Goal: Information Seeking & Learning: Compare options

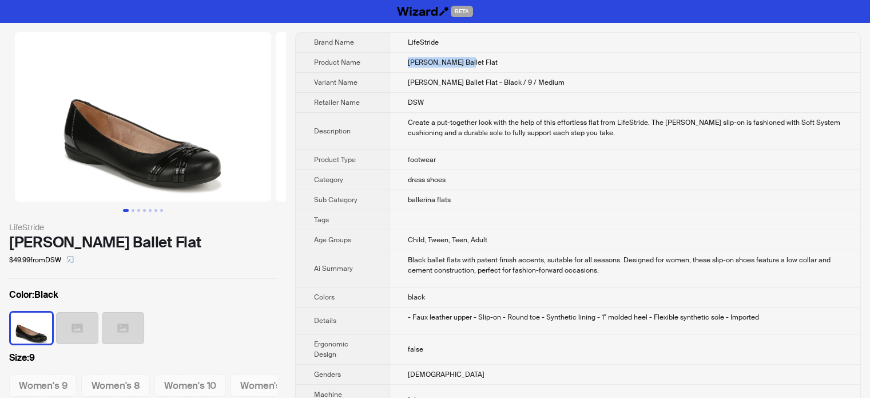
drag, startPoint x: 462, startPoint y: 62, endPoint x: 383, endPoint y: 58, distance: 78.5
click at [383, 58] on tr "Product Name Aliza Ballet Flat" at bounding box center [578, 63] width 565 height 20
copy tr "Aliza Ballet Flat"
drag, startPoint x: 478, startPoint y: 57, endPoint x: 399, endPoint y: 59, distance: 79.5
click at [399, 59] on td "Aliza Ballet Flat" at bounding box center [625, 63] width 471 height 20
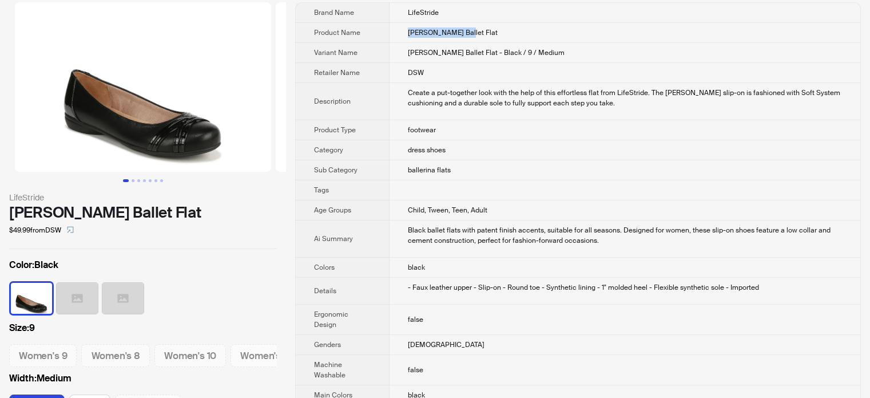
scroll to position [57, 0]
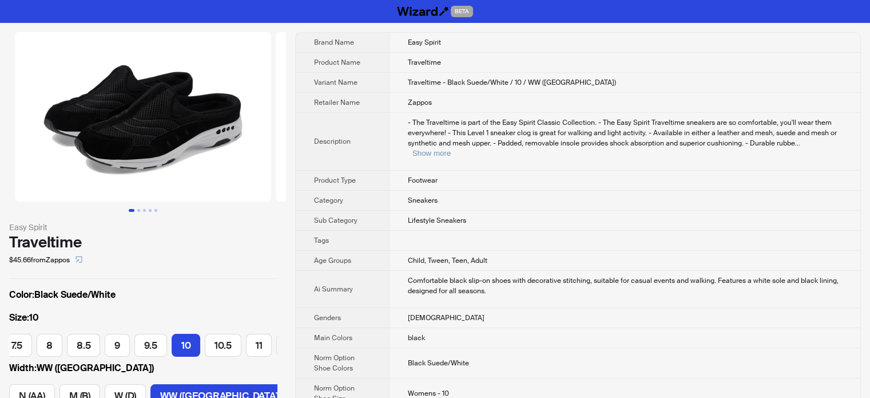
scroll to position [0, 196]
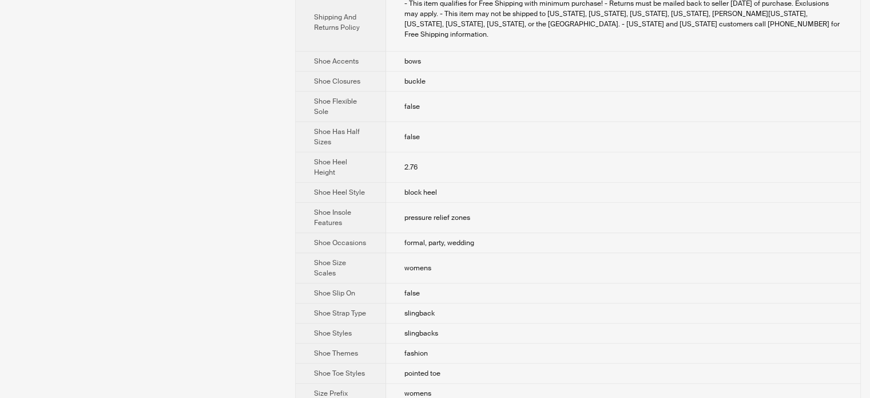
scroll to position [642, 0]
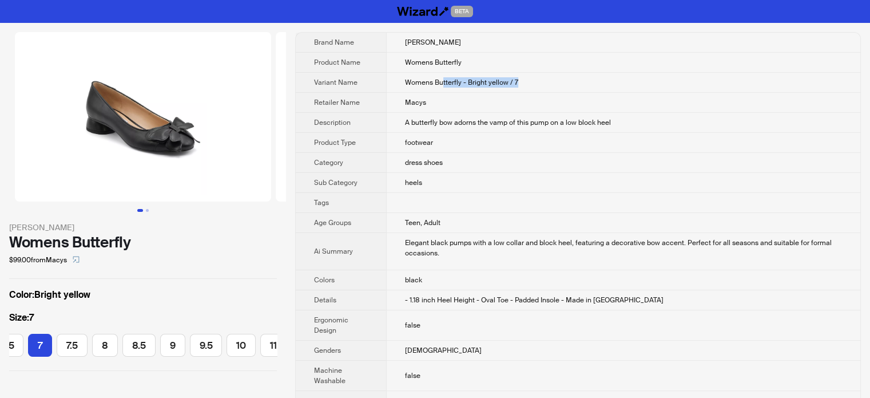
drag, startPoint x: 489, startPoint y: 80, endPoint x: 442, endPoint y: 65, distance: 48.5
click at [442, 73] on td "Womens Butterfly - Bright yellow / 7" at bounding box center [623, 83] width 474 height 20
drag, startPoint x: 448, startPoint y: 61, endPoint x: 386, endPoint y: 60, distance: 62.4
click at [386, 60] on td "Womens Butterfly" at bounding box center [623, 63] width 474 height 20
copy span "Womens Butterfly"
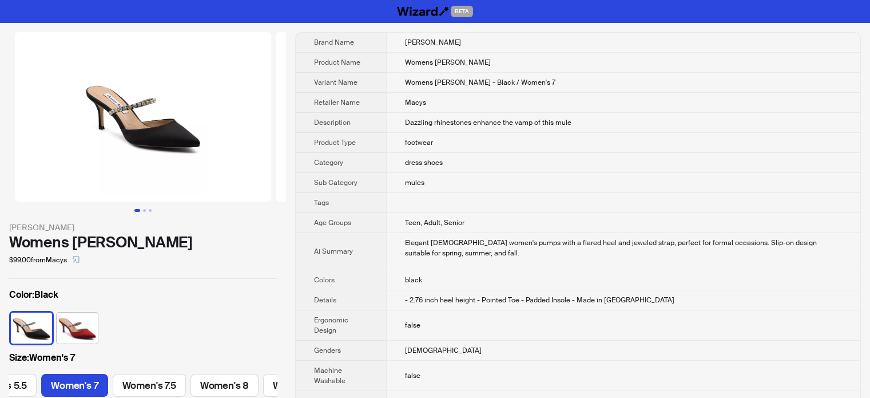
scroll to position [0, 61]
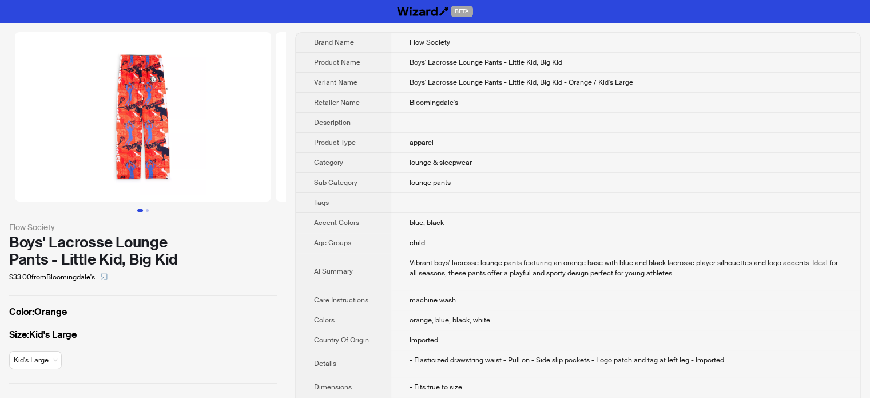
scroll to position [366, 0]
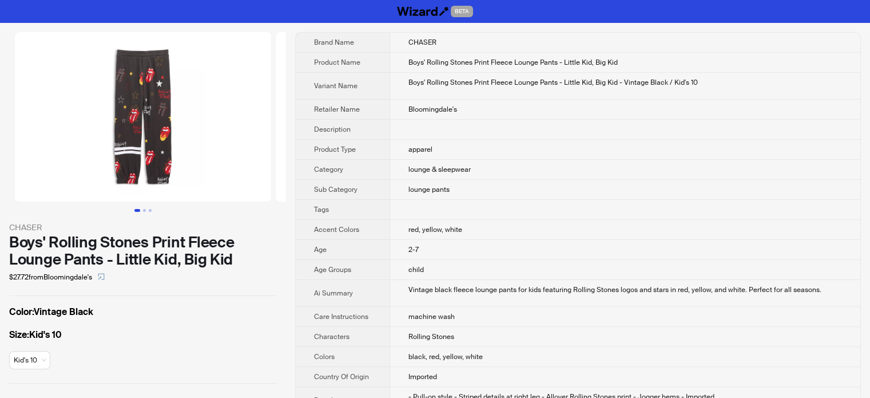
scroll to position [422, 0]
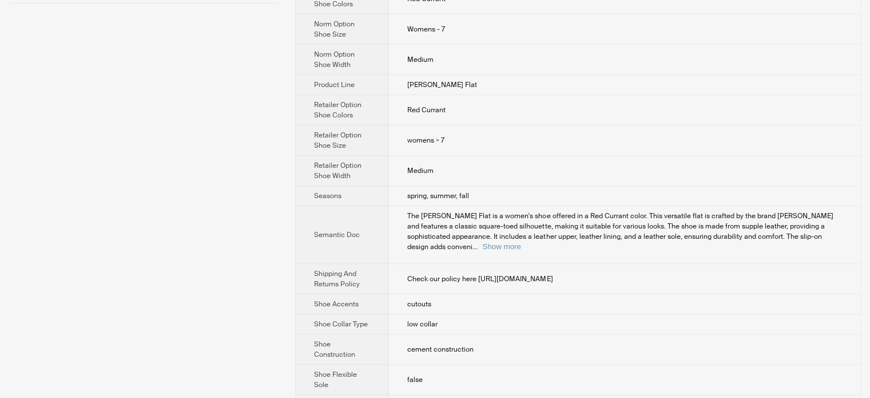
scroll to position [172, 0]
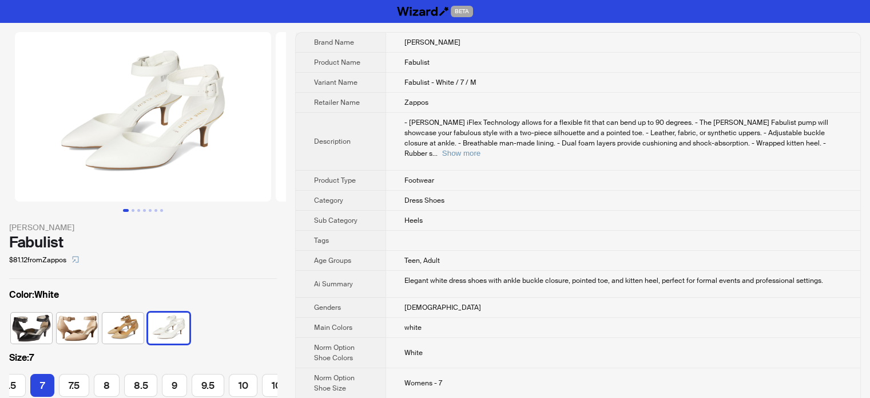
scroll to position [0, 114]
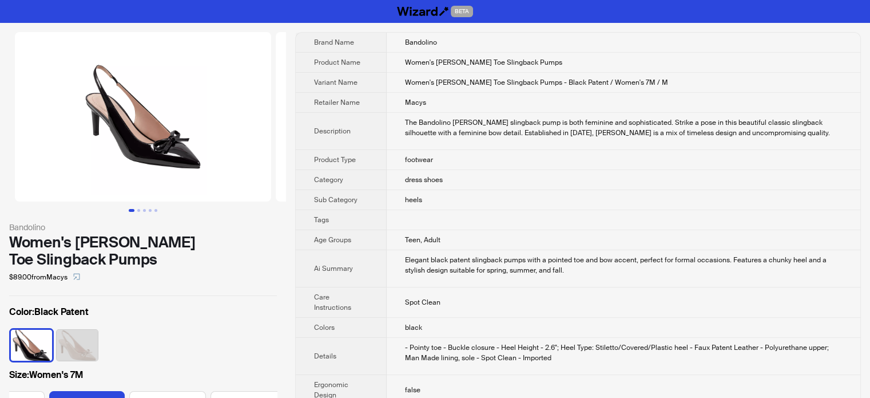
scroll to position [0, 235]
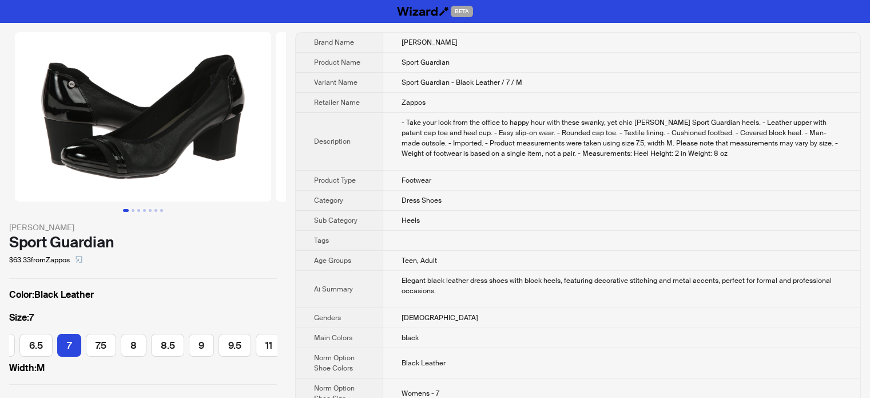
scroll to position [0, 89]
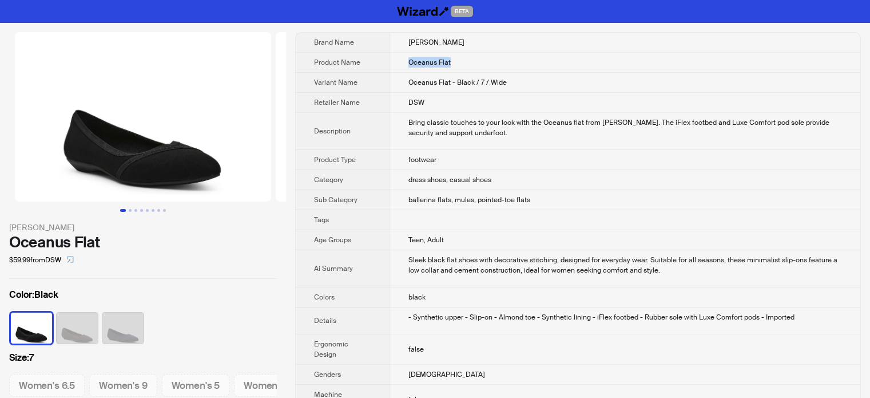
drag, startPoint x: 472, startPoint y: 62, endPoint x: 383, endPoint y: 61, distance: 88.7
click at [383, 61] on tr "Product Name Oceanus Flat" at bounding box center [578, 63] width 565 height 20
copy tr "Oceanus Flat"
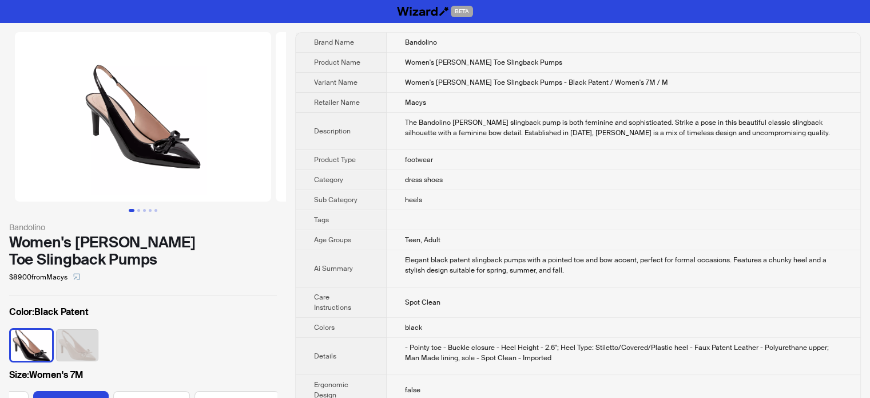
scroll to position [0, 235]
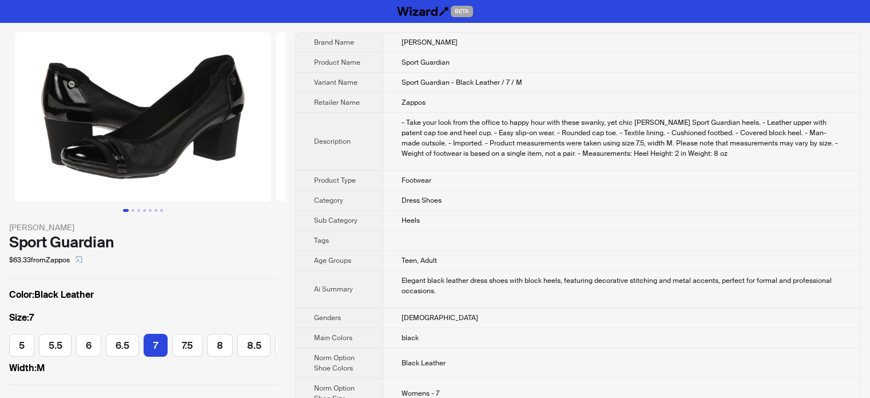
scroll to position [0, 89]
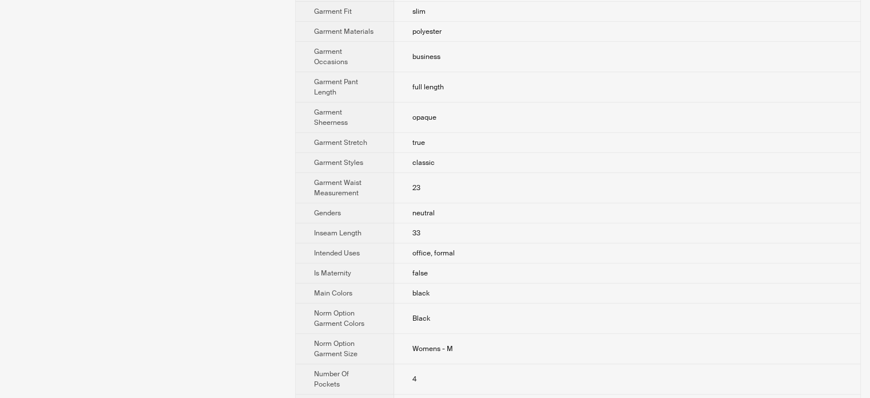
scroll to position [515, 0]
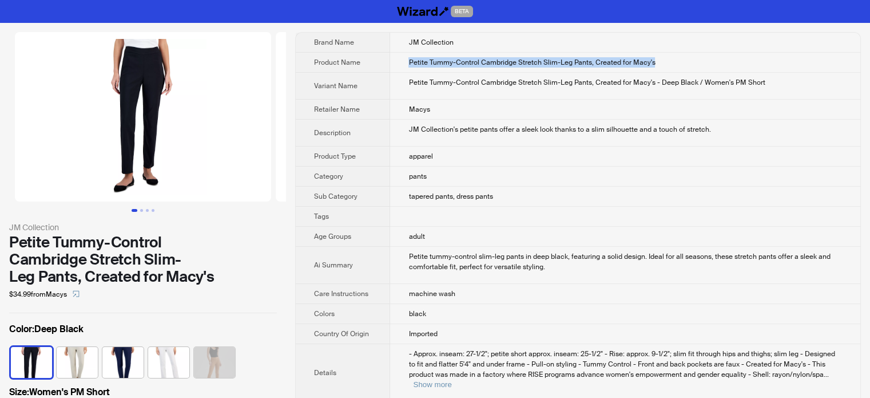
drag, startPoint x: 664, startPoint y: 70, endPoint x: 409, endPoint y: 66, distance: 255.2
click at [409, 66] on td "Petite Tummy-Control Cambridge Stretch Slim-Leg Pants, Created for Macy's" at bounding box center [625, 63] width 470 height 20
copy span "Petite Tummy-Control Cambridge Stretch Slim-Leg Pants, Created for Macy's"
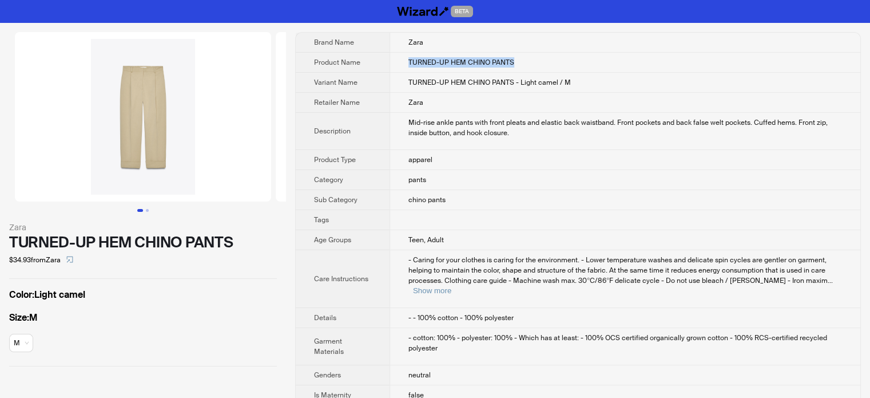
drag, startPoint x: 518, startPoint y: 59, endPoint x: 401, endPoint y: 62, distance: 116.7
click at [401, 62] on td "TURNED-UP HEM CHINO PANTS" at bounding box center [625, 63] width 471 height 20
copy span "TURNED-UP HEM CHINO PANTS"
